Goal: Information Seeking & Learning: Learn about a topic

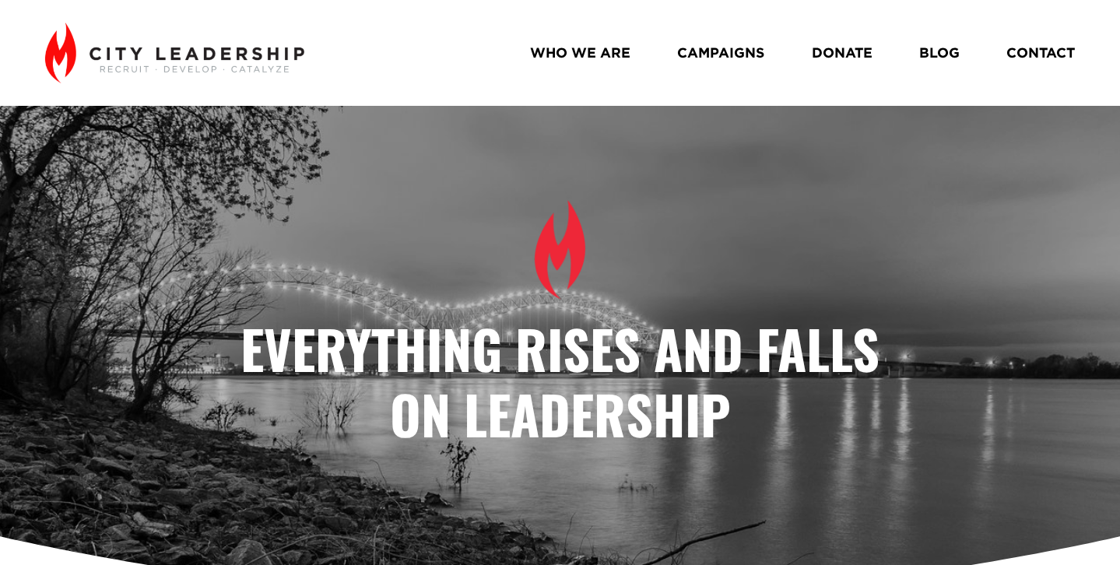
click at [603, 53] on link "WHO WE ARE" at bounding box center [580, 52] width 100 height 27
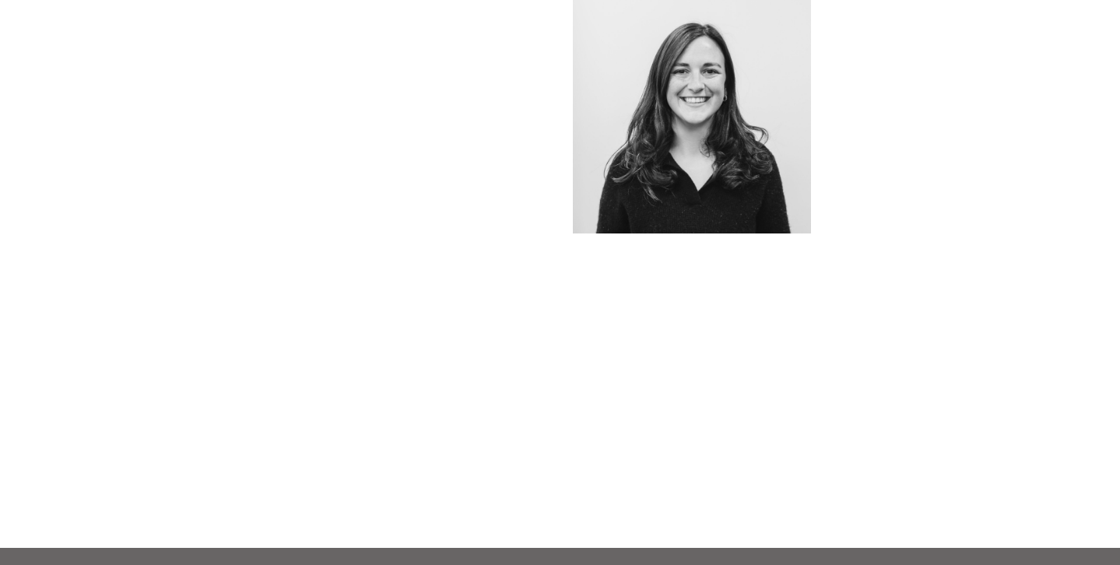
scroll to position [1591, 0]
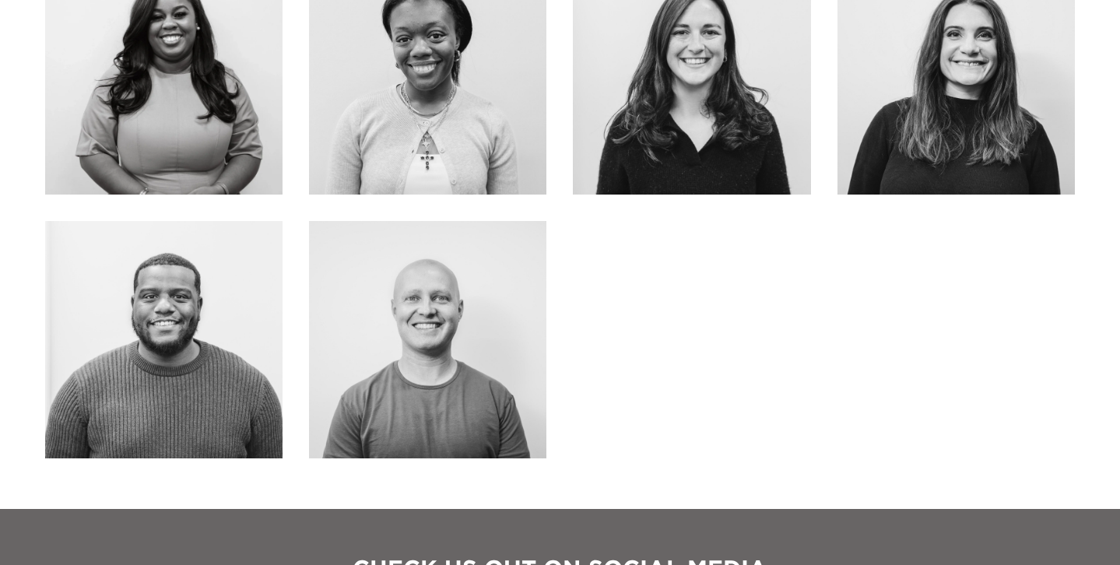
click at [455, 283] on div at bounding box center [427, 339] width 237 height 237
click at [443, 308] on div at bounding box center [427, 339] width 237 height 237
click at [529, 264] on div at bounding box center [427, 339] width 237 height 237
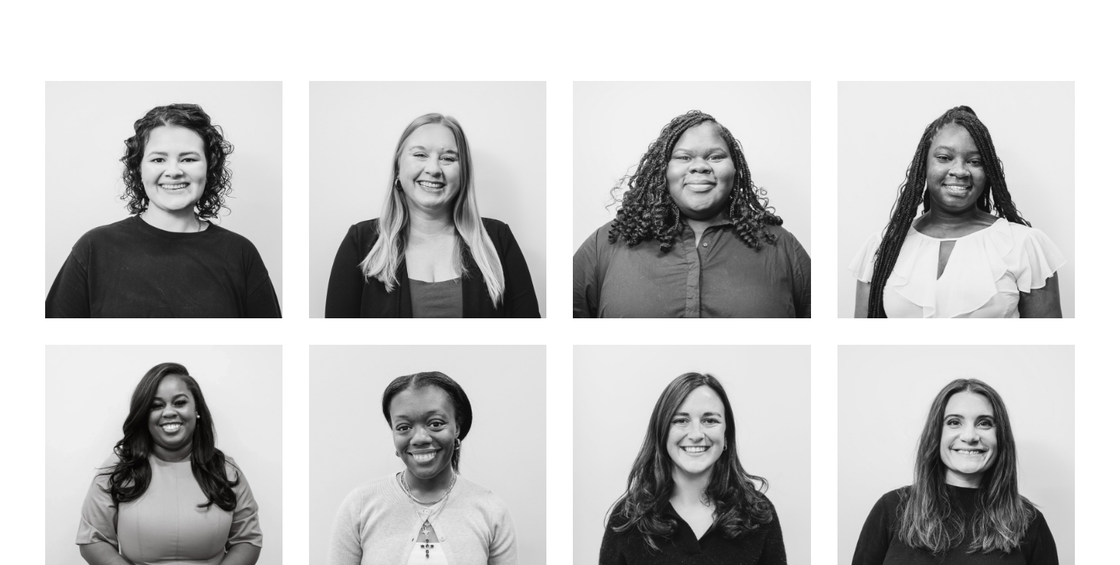
scroll to position [1200, 0]
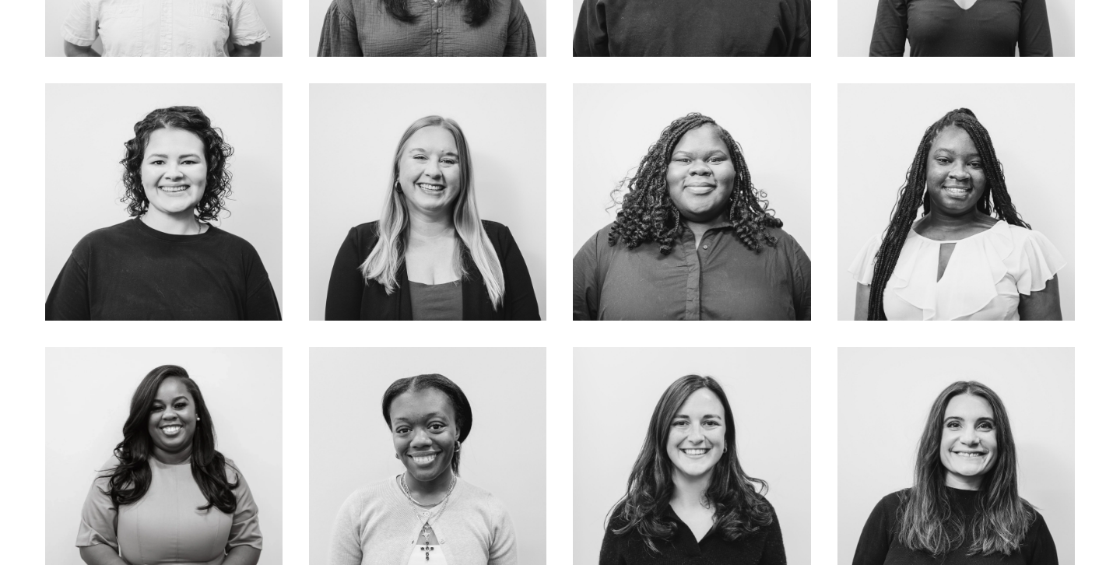
click at [742, 219] on link "About Me" at bounding box center [693, 235] width 124 height 41
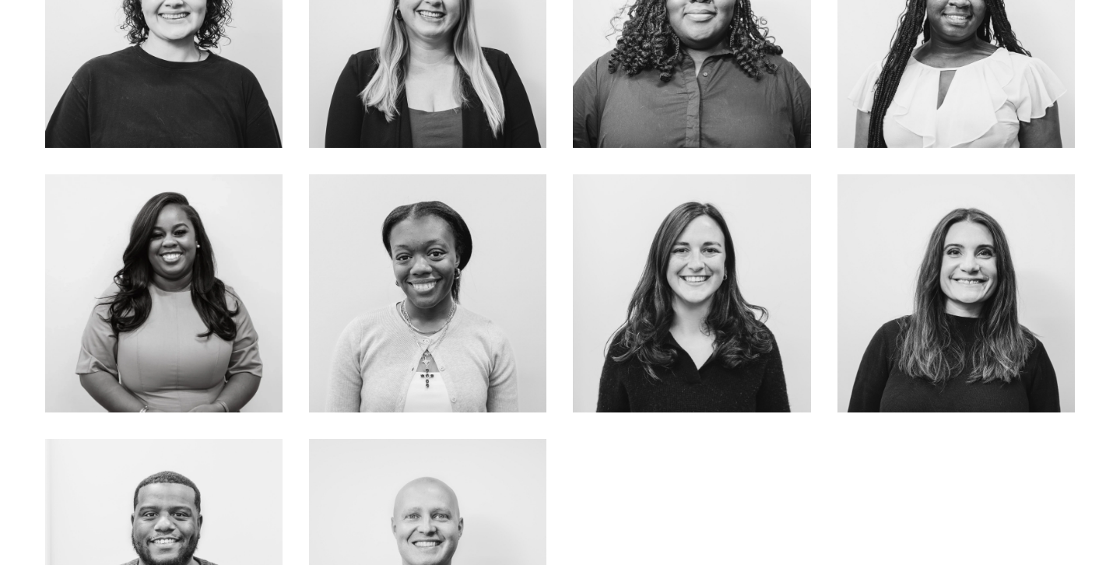
scroll to position [1363, 0]
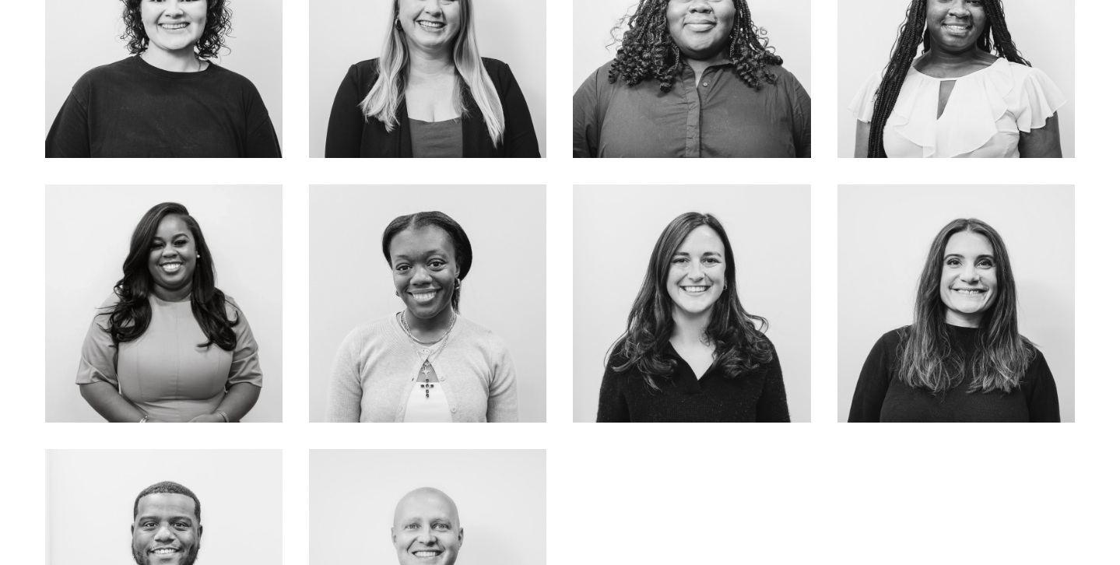
click at [462, 254] on div at bounding box center [427, 303] width 237 height 237
click at [451, 255] on div at bounding box center [427, 303] width 237 height 237
click at [461, 336] on link "about me" at bounding box center [428, 349] width 124 height 41
click at [147, 369] on link "ABOUT ME" at bounding box center [164, 349] width 124 height 41
click at [983, 70] on link "About Me" at bounding box center [957, 72] width 124 height 41
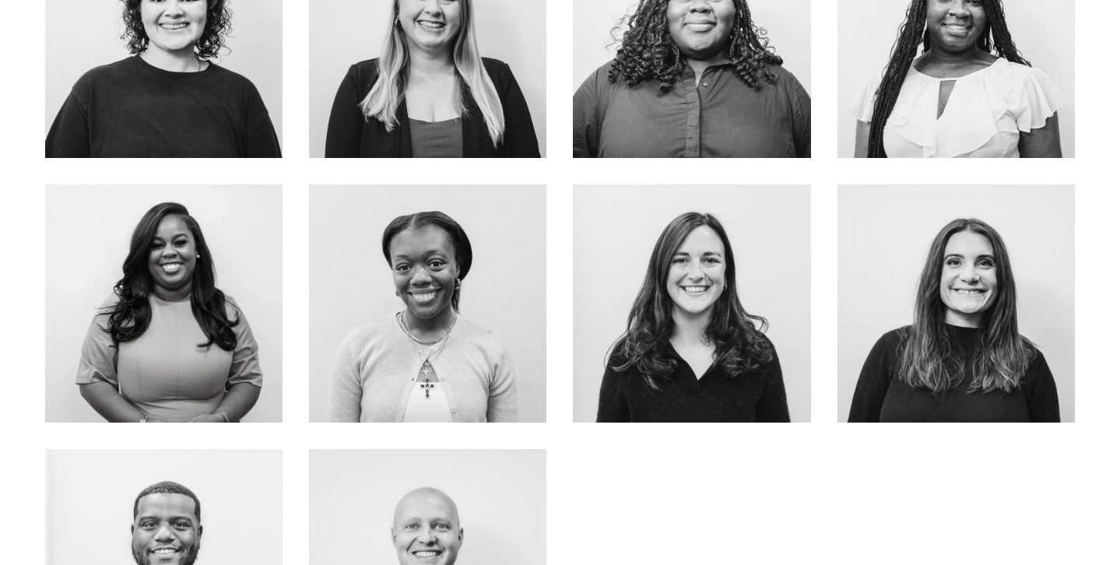
drag, startPoint x: 406, startPoint y: 219, endPoint x: 825, endPoint y: 255, distance: 420.4
click at [0, 0] on div "[PERSON_NAME] Executive Director About Me about me" at bounding box center [560, 46] width 1120 height 1382
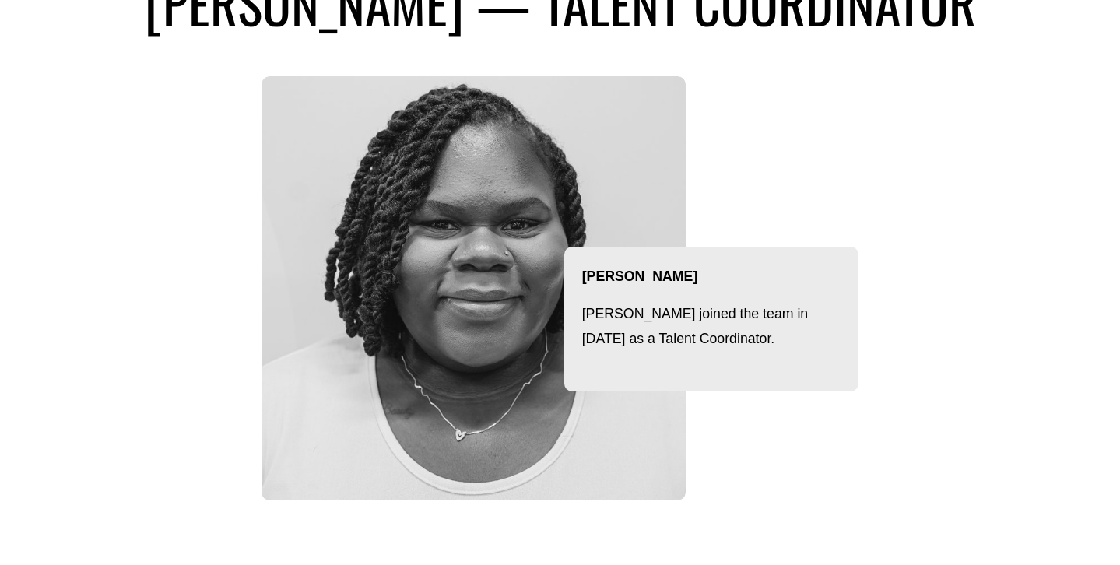
scroll to position [223, 0]
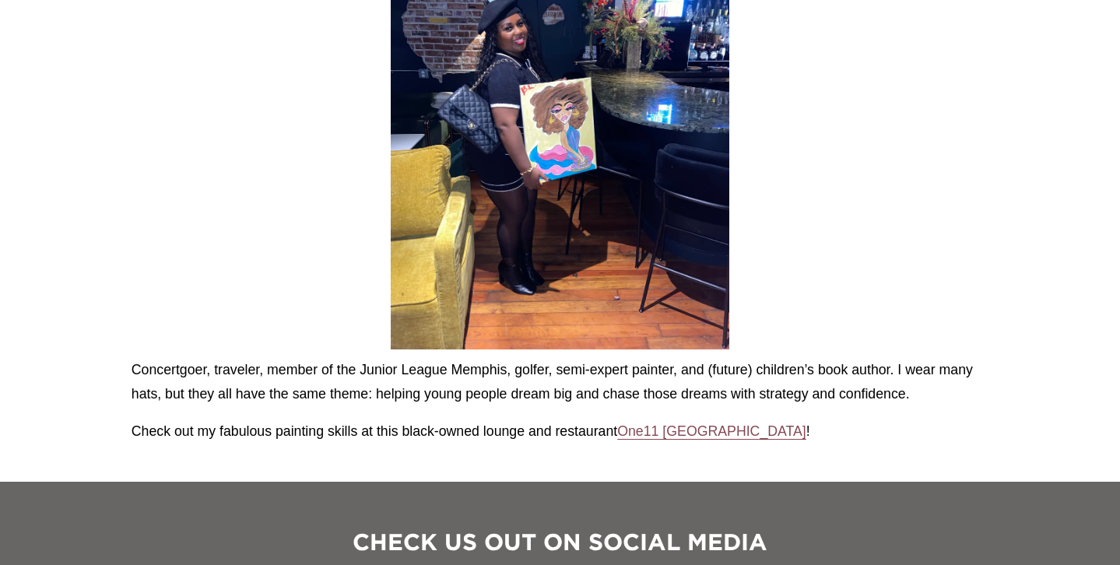
scroll to position [1643, 0]
